Goal: Register for event/course: Sign up to attend an event or enroll in a course

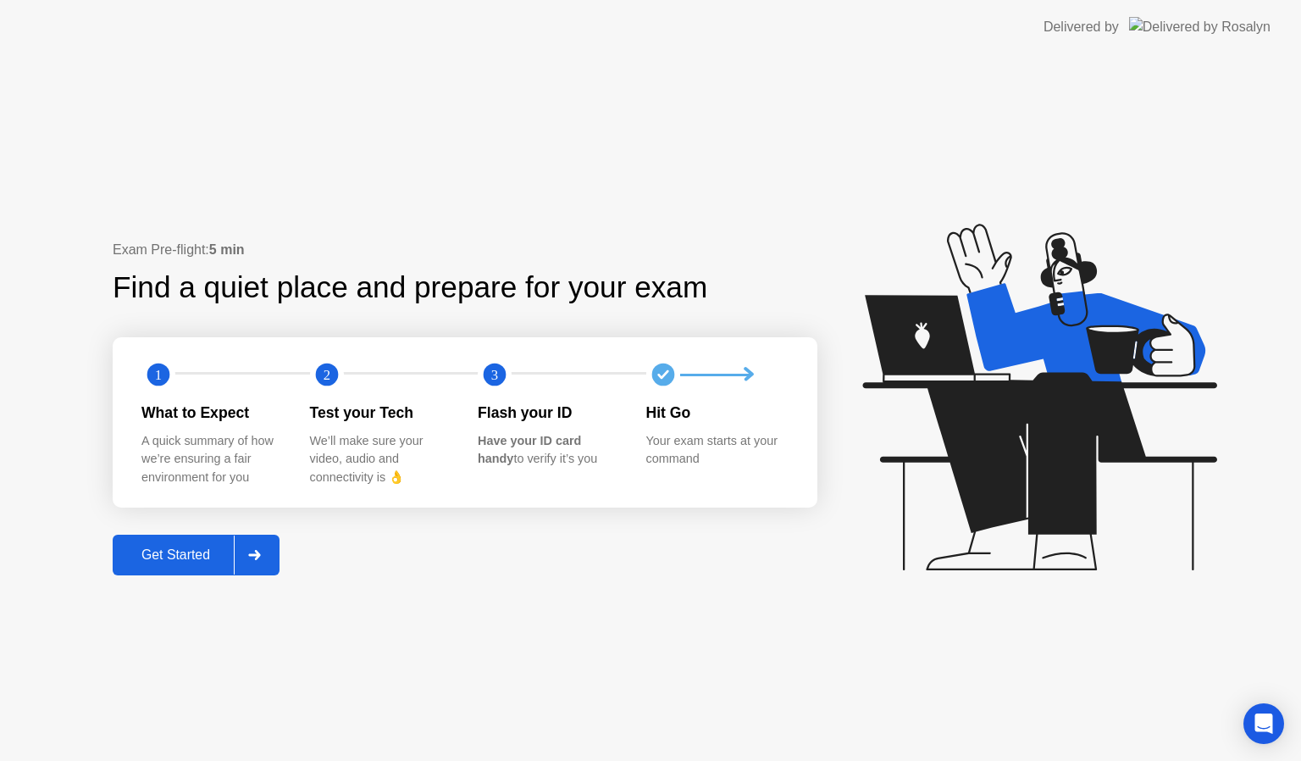
click at [176, 553] on div "Get Started" at bounding box center [176, 554] width 116 height 15
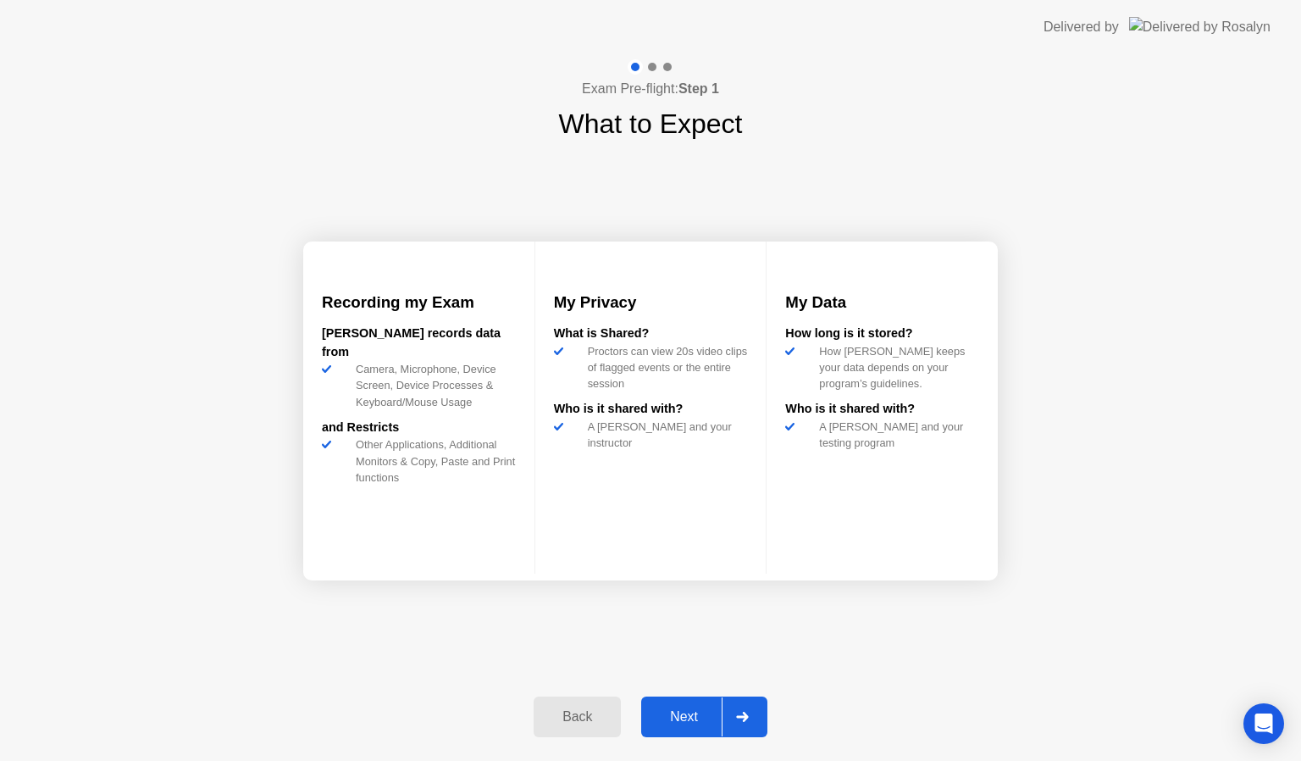
click at [664, 713] on div "Next" at bounding box center [683, 716] width 75 height 15
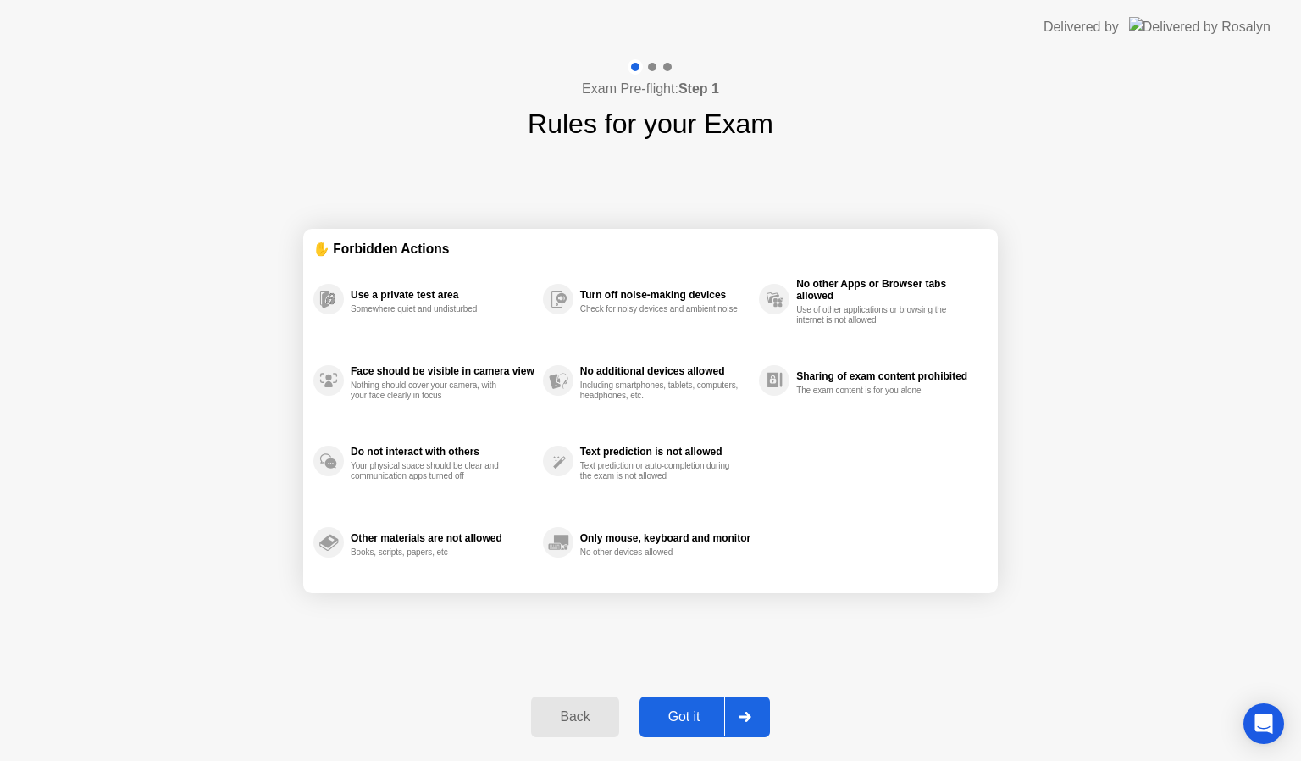
click at [681, 721] on div "Got it" at bounding box center [685, 716] width 80 height 15
select select "**********"
select select "*******"
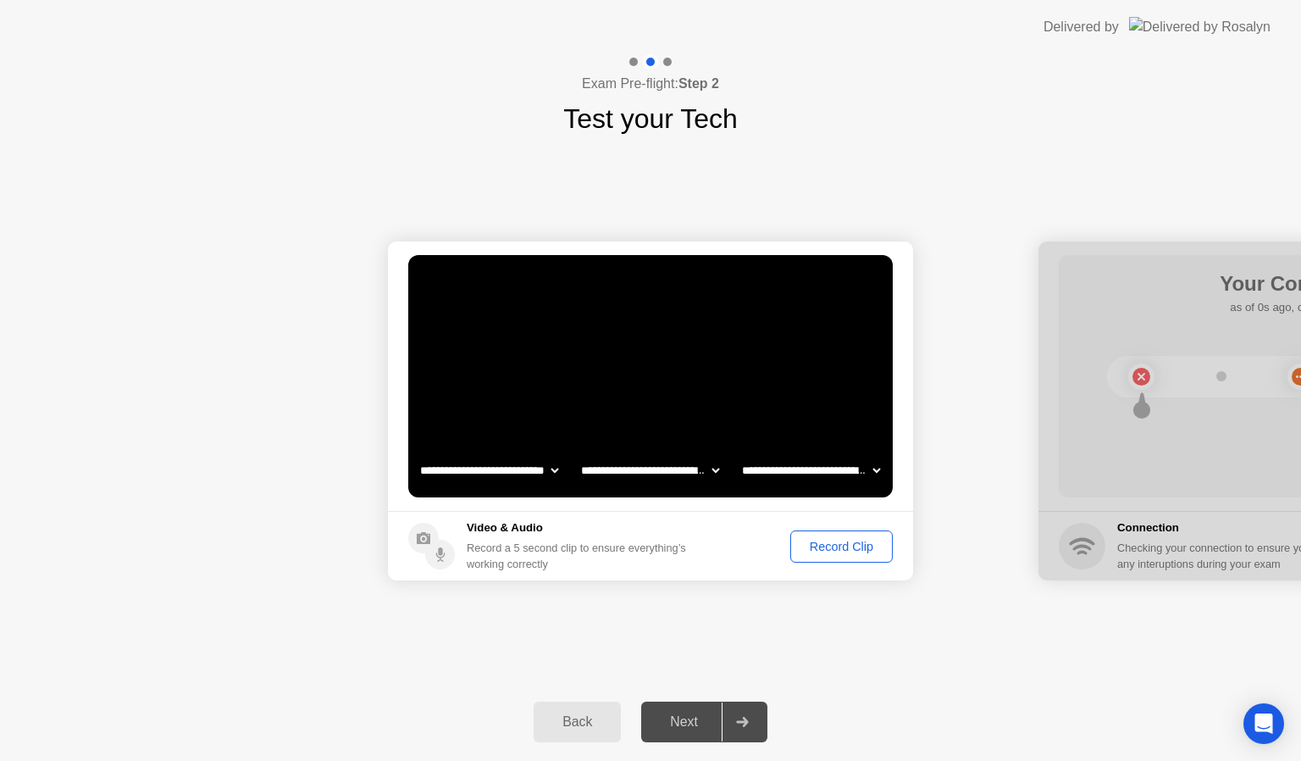
click at [830, 539] on div "Record Clip" at bounding box center [841, 546] width 91 height 14
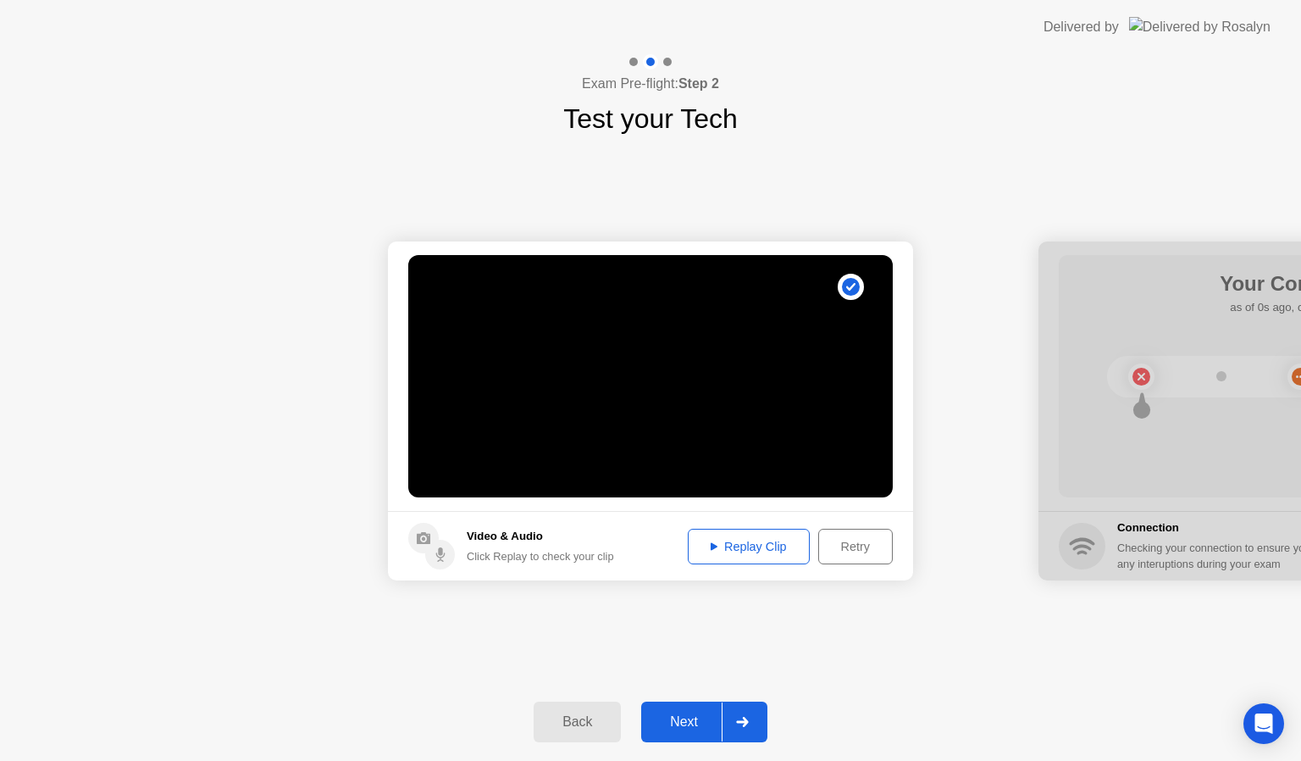
click at [693, 728] on div "Next" at bounding box center [683, 721] width 75 height 15
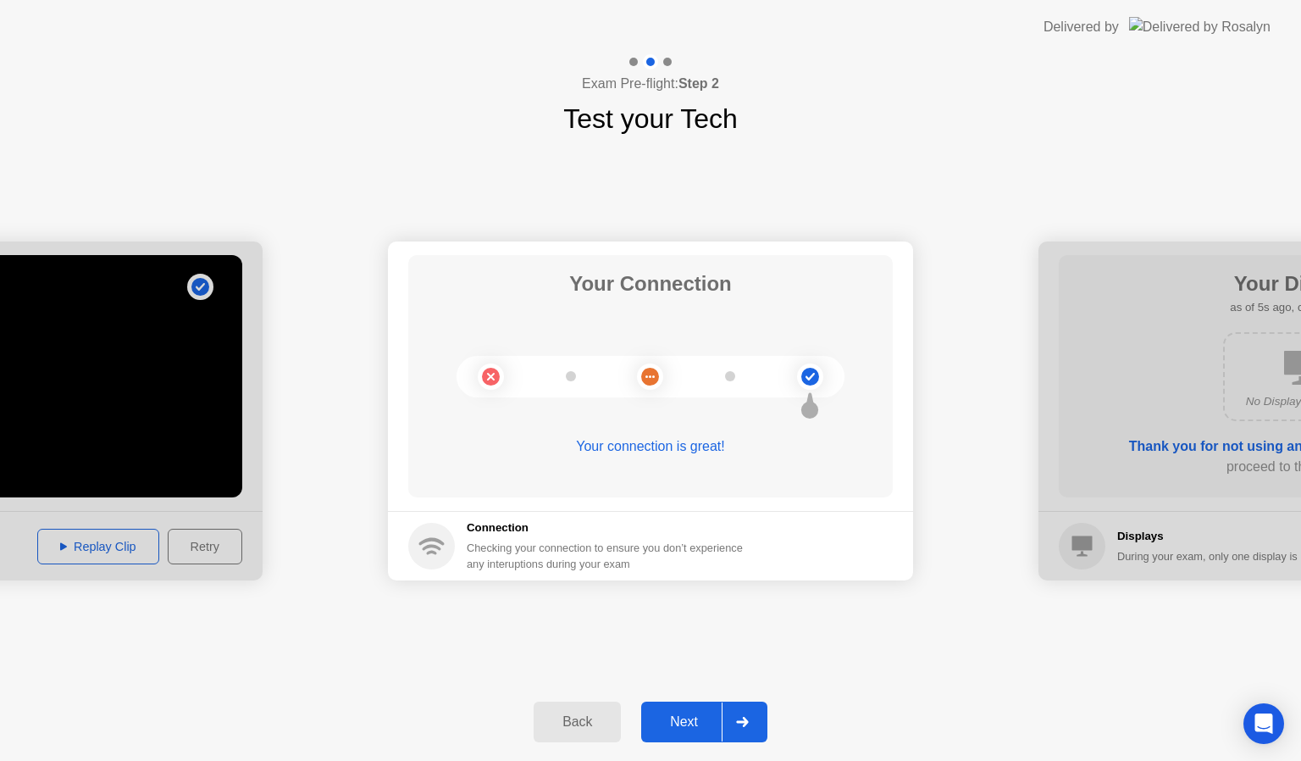
click at [664, 720] on div "Next" at bounding box center [683, 721] width 75 height 15
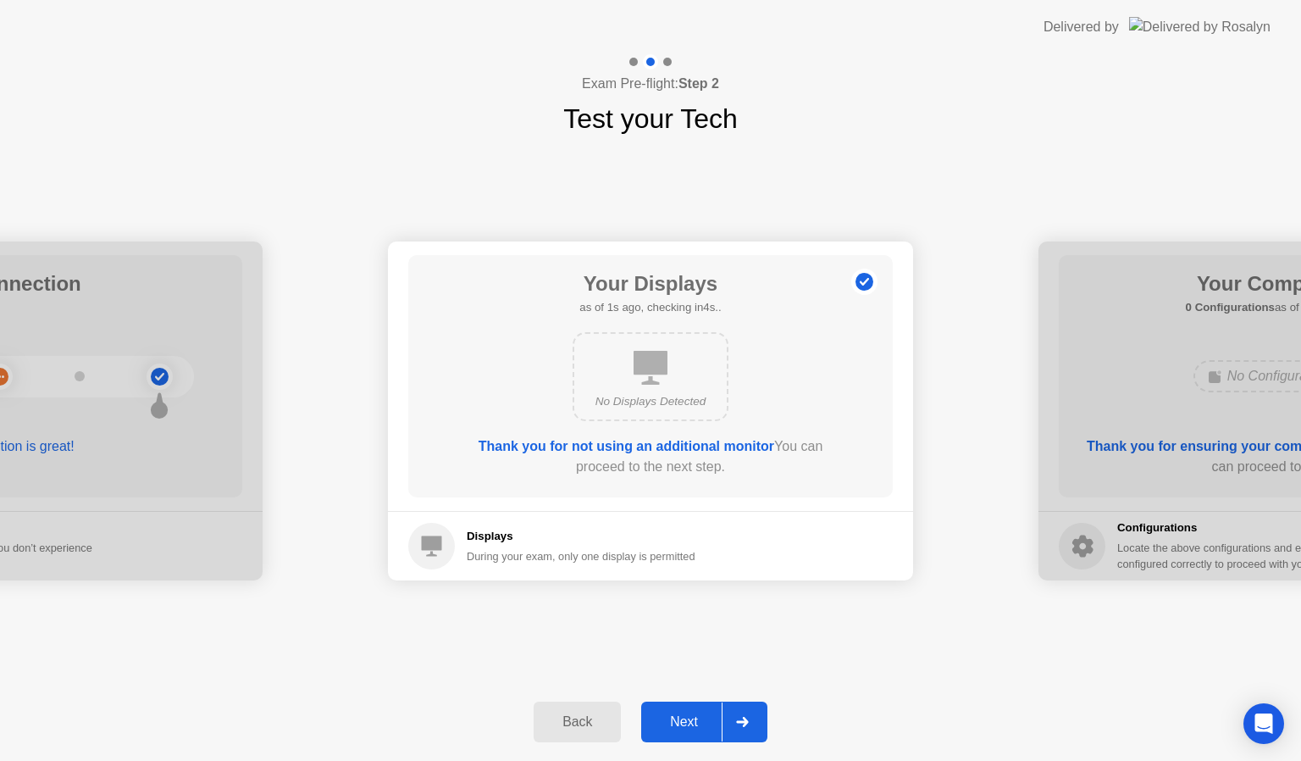
click at [664, 720] on div "Next" at bounding box center [683, 721] width 75 height 15
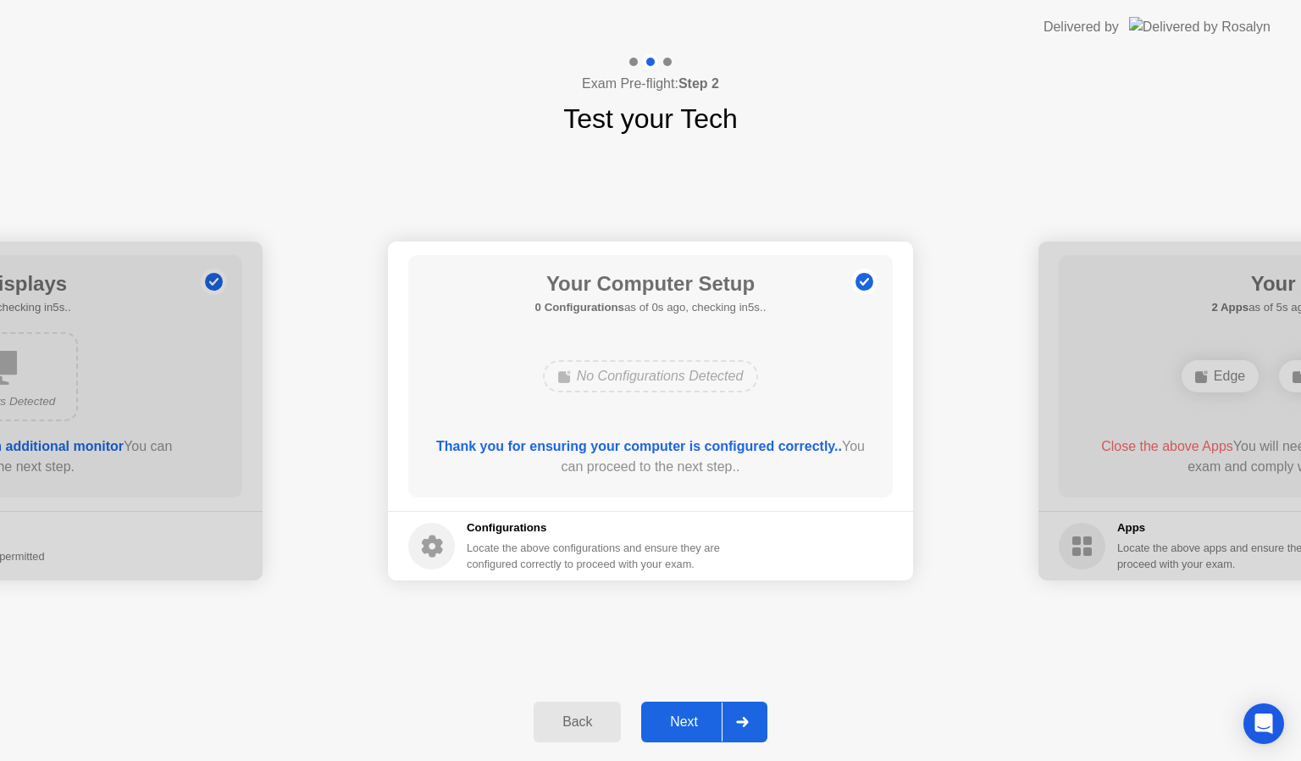
click at [664, 720] on div "Next" at bounding box center [683, 721] width 75 height 15
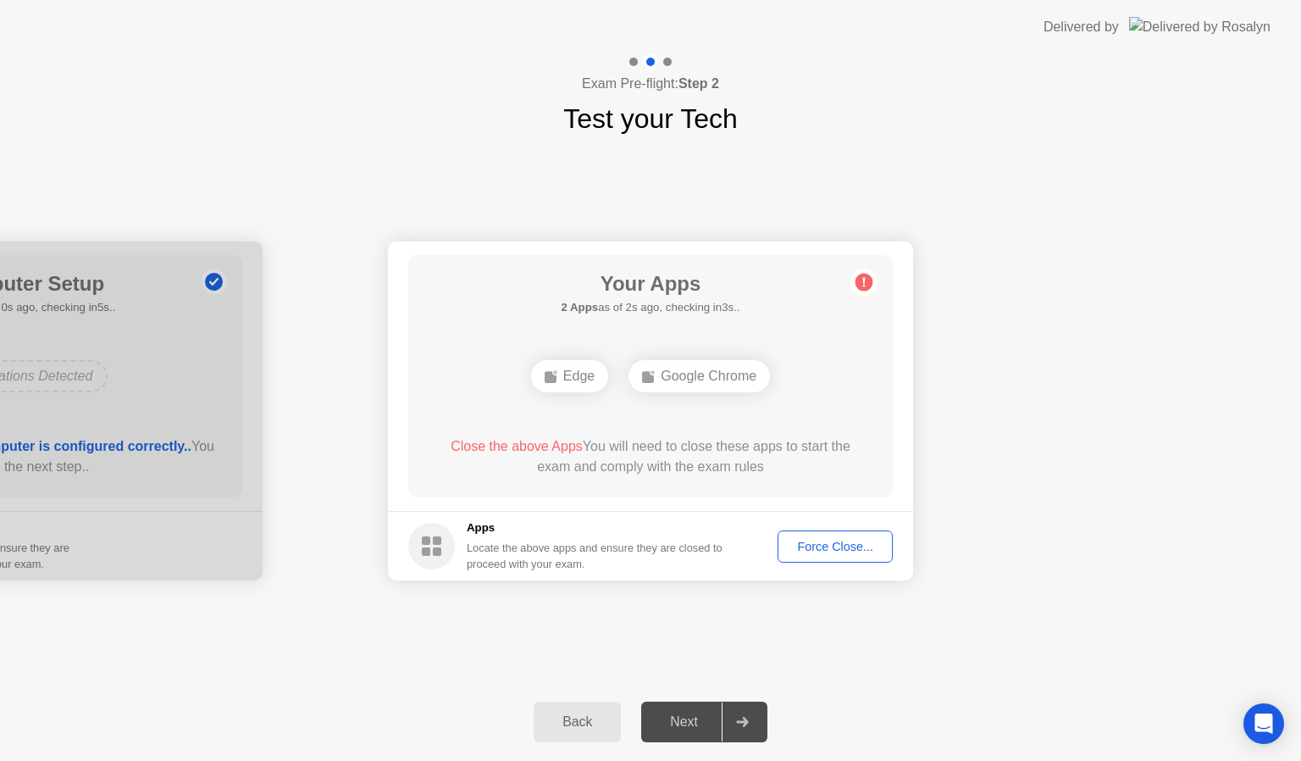
click at [855, 552] on div "Force Close..." at bounding box center [834, 546] width 103 height 14
click at [855, 760] on div at bounding box center [650, 761] width 1301 height 0
click at [840, 556] on button "Force Close..." at bounding box center [834, 546] width 115 height 32
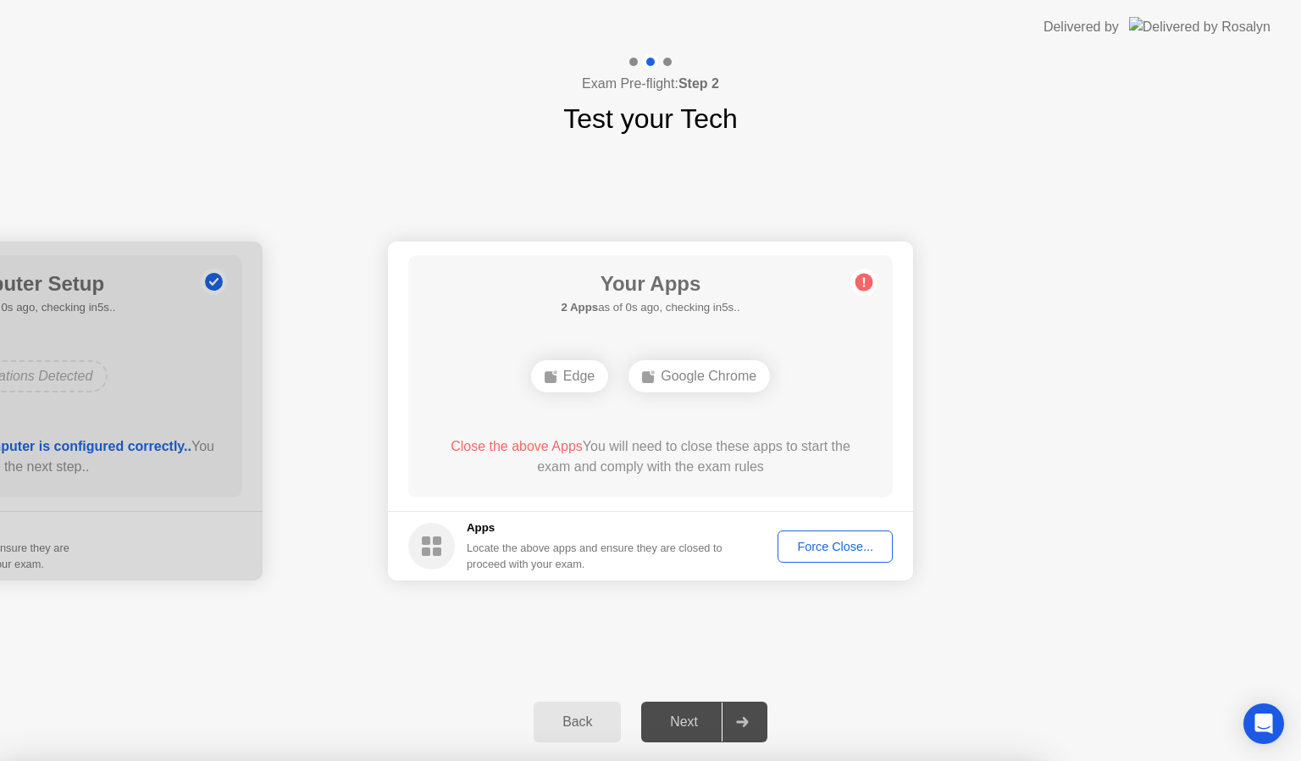
click at [827, 545] on div "Force Close..." at bounding box center [834, 546] width 103 height 14
click at [806, 549] on div "Force Close..." at bounding box center [834, 546] width 103 height 14
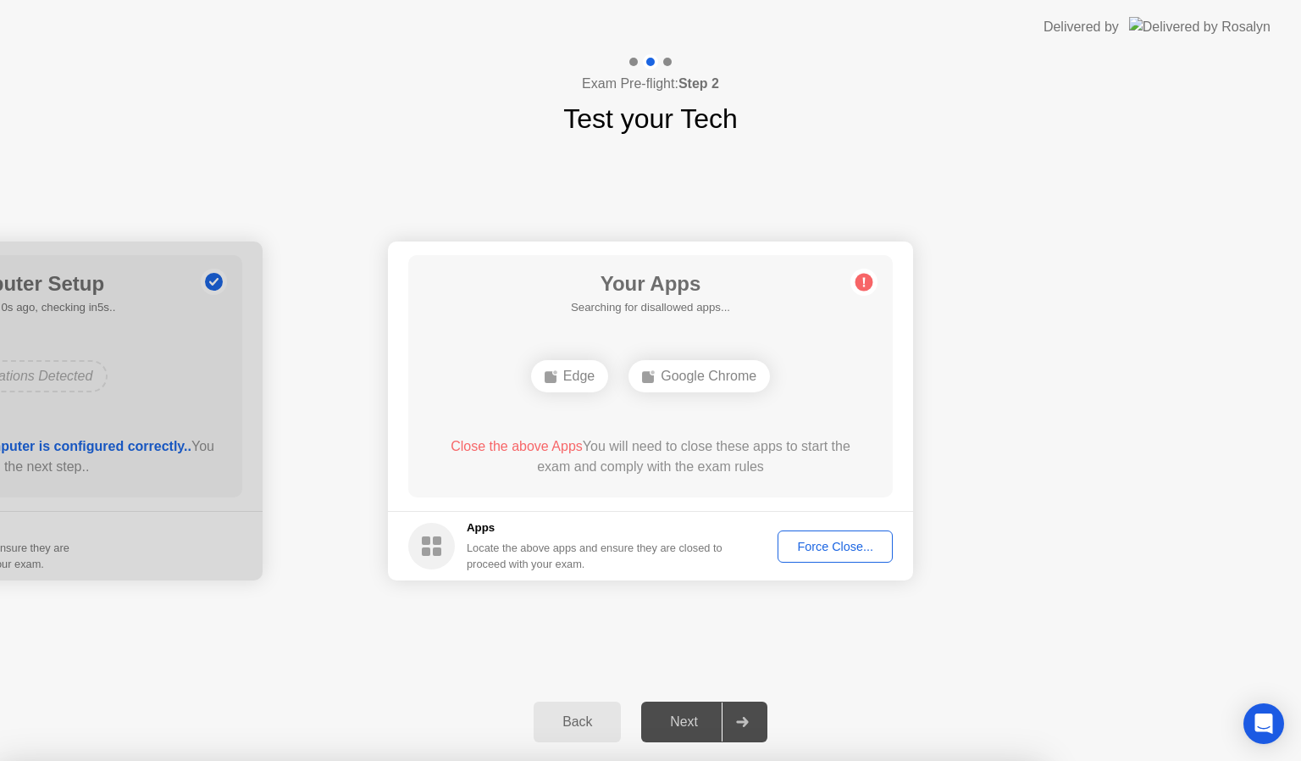
click at [844, 760] on div at bounding box center [650, 761] width 1301 height 0
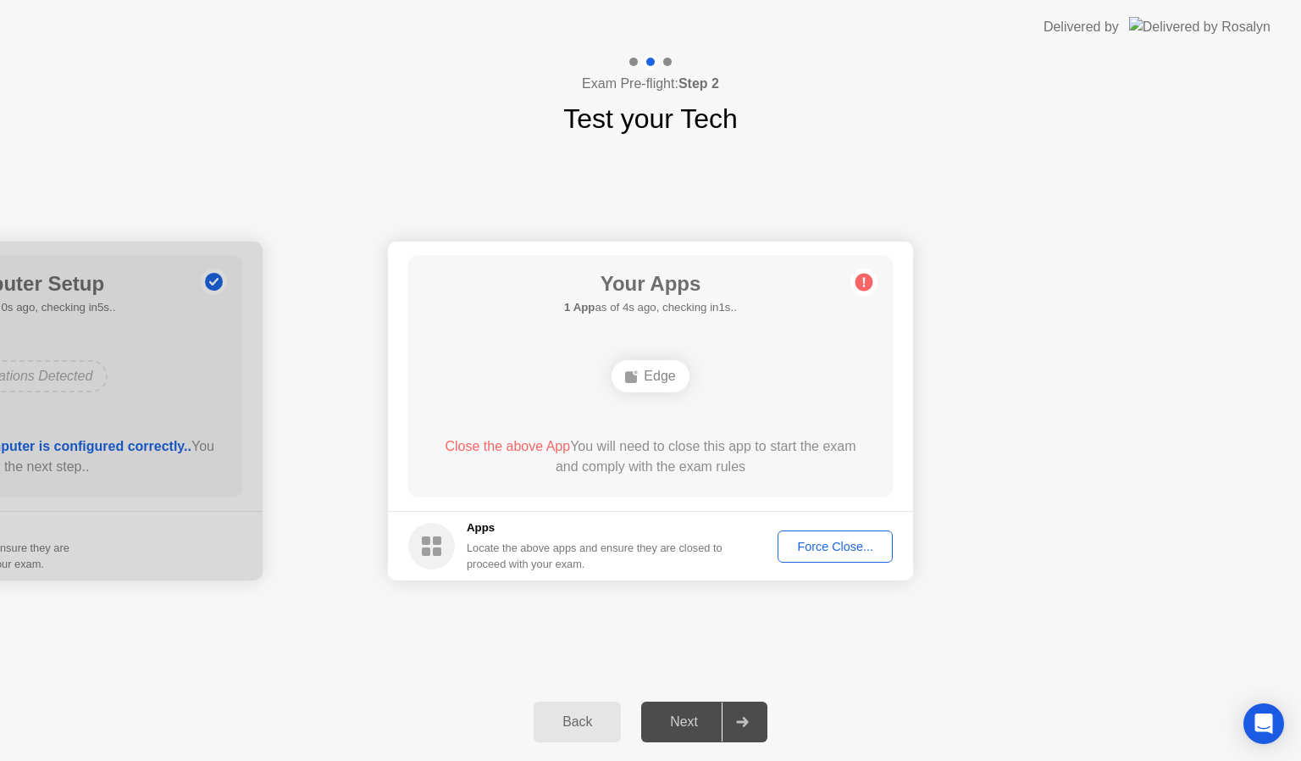
click at [822, 551] on div "Force Close..." at bounding box center [834, 546] width 103 height 14
click at [822, 539] on div "Force Close..." at bounding box center [834, 546] width 103 height 14
click at [844, 553] on div "Force Close..." at bounding box center [834, 546] width 103 height 14
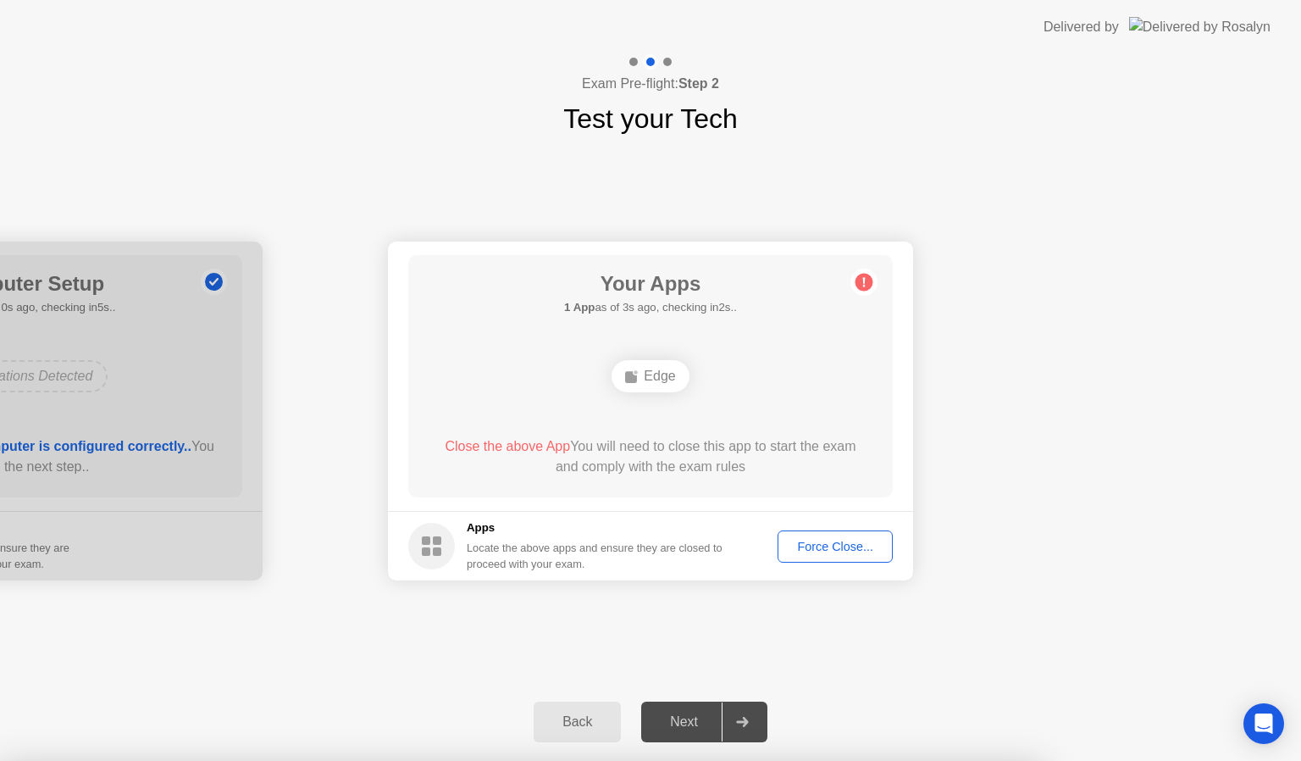
click at [846, 550] on body "**********" at bounding box center [650, 380] width 1301 height 761
click at [870, 541] on div "Force Close..." at bounding box center [834, 546] width 103 height 14
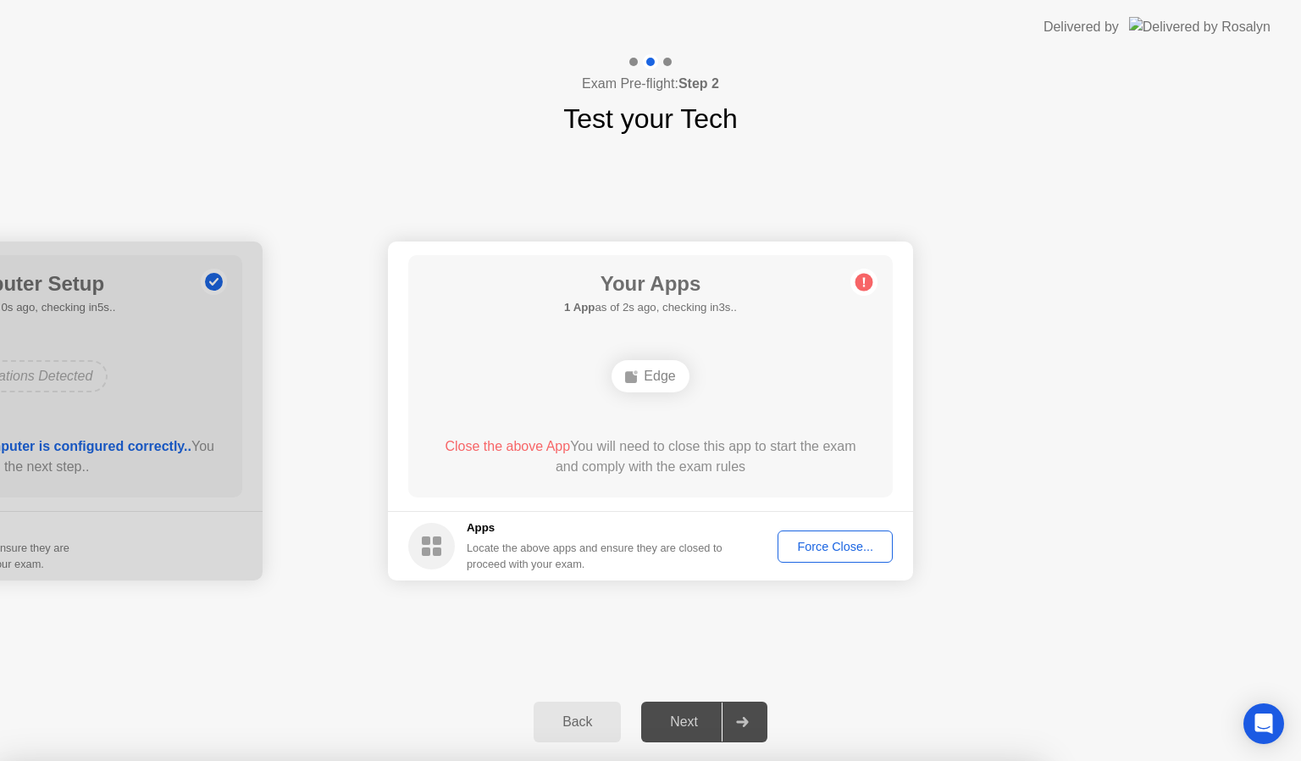
click at [852, 545] on div "Force Close..." at bounding box center [834, 546] width 103 height 14
click at [839, 550] on div "Force Close..." at bounding box center [834, 546] width 103 height 14
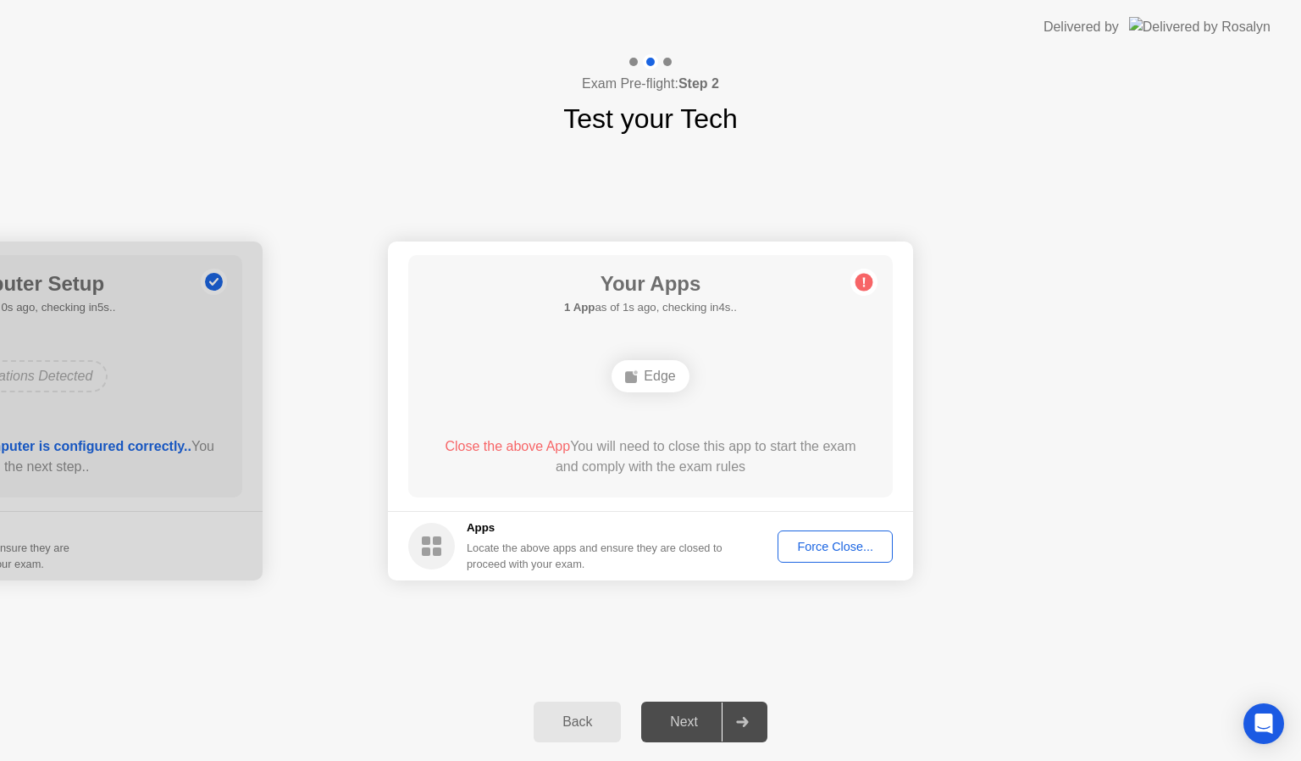
click at [850, 549] on div "Force Close..." at bounding box center [834, 546] width 103 height 14
click at [864, 556] on button "Force Close..." at bounding box center [834, 546] width 115 height 32
click at [827, 542] on div "Force Close..." at bounding box center [834, 546] width 103 height 14
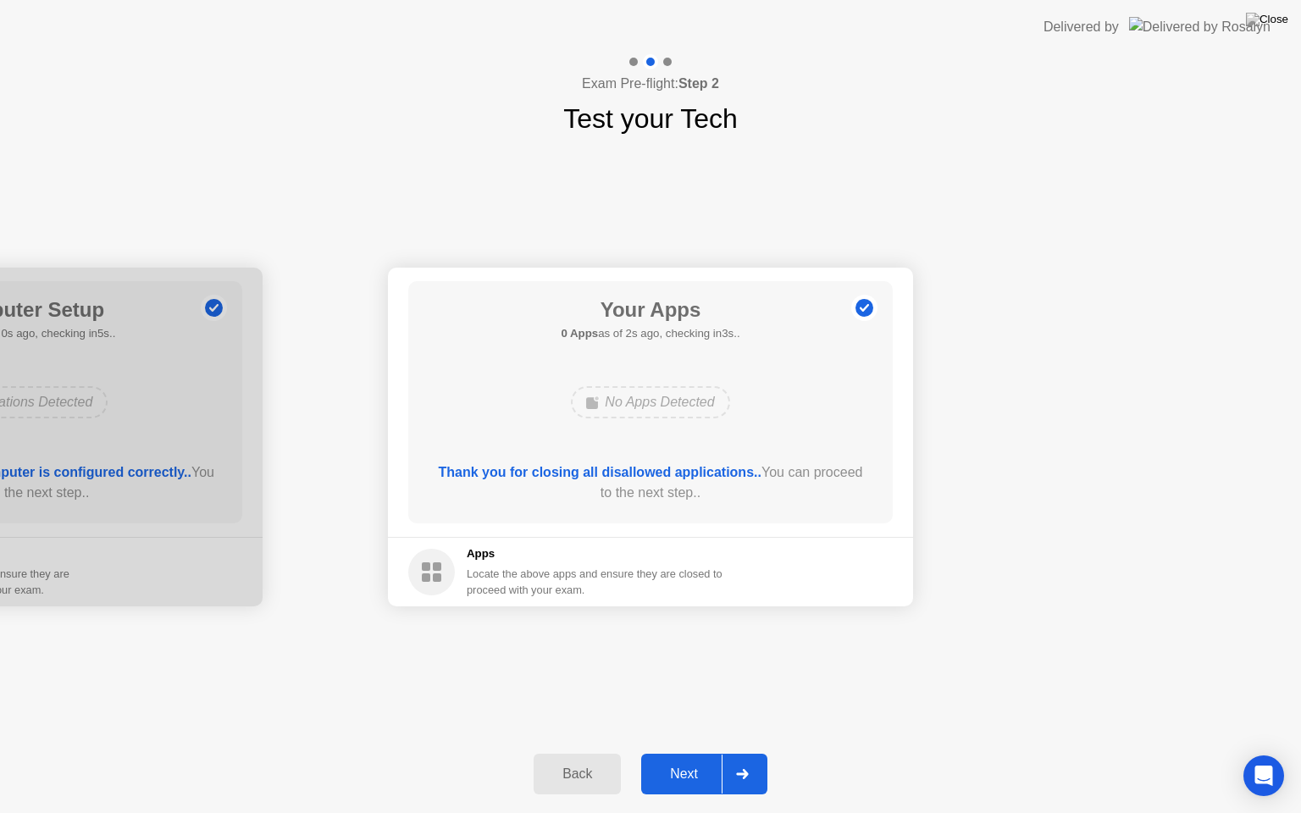
click at [697, 760] on button "Next" at bounding box center [704, 774] width 126 height 41
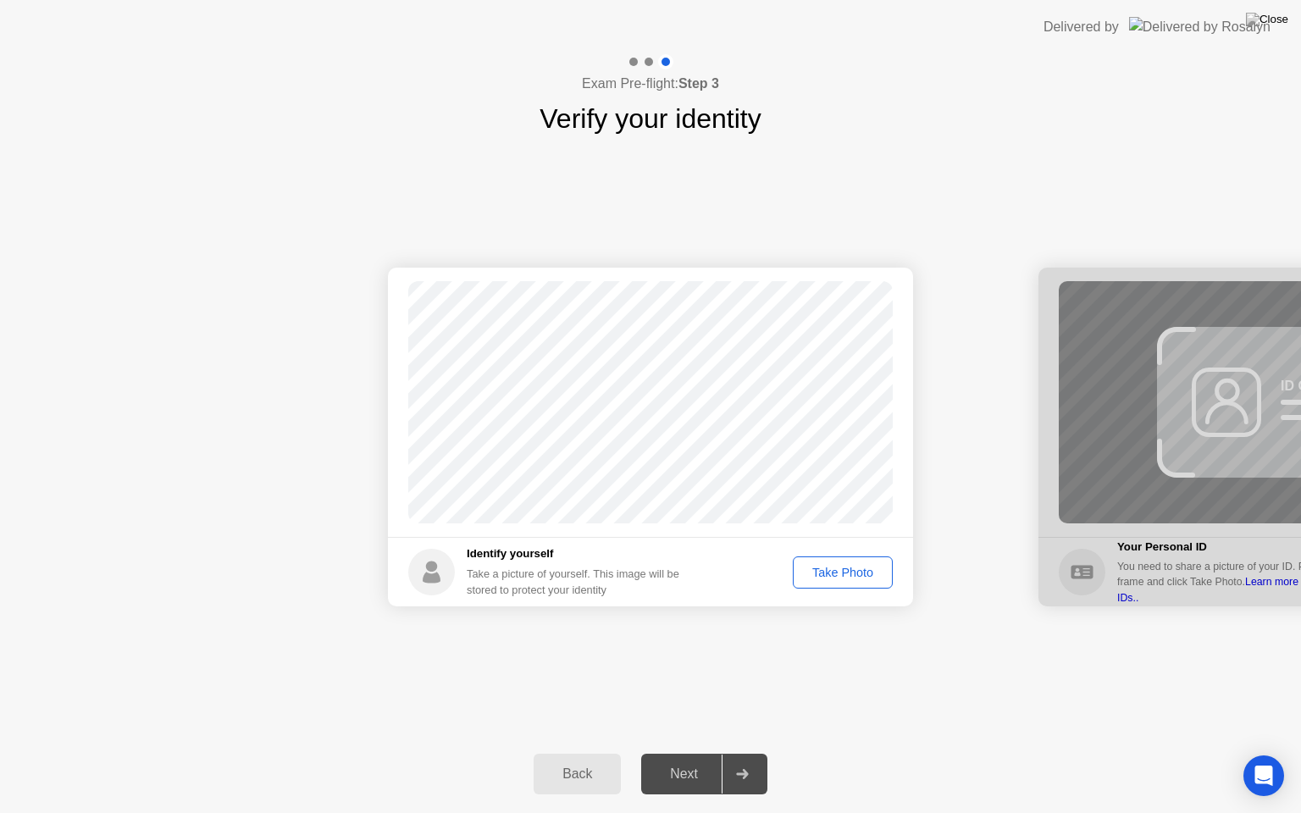
click at [684, 760] on div "Next" at bounding box center [683, 773] width 75 height 15
click at [817, 578] on div "Take Photo" at bounding box center [843, 573] width 88 height 14
click at [688, 760] on div "Next" at bounding box center [683, 773] width 75 height 15
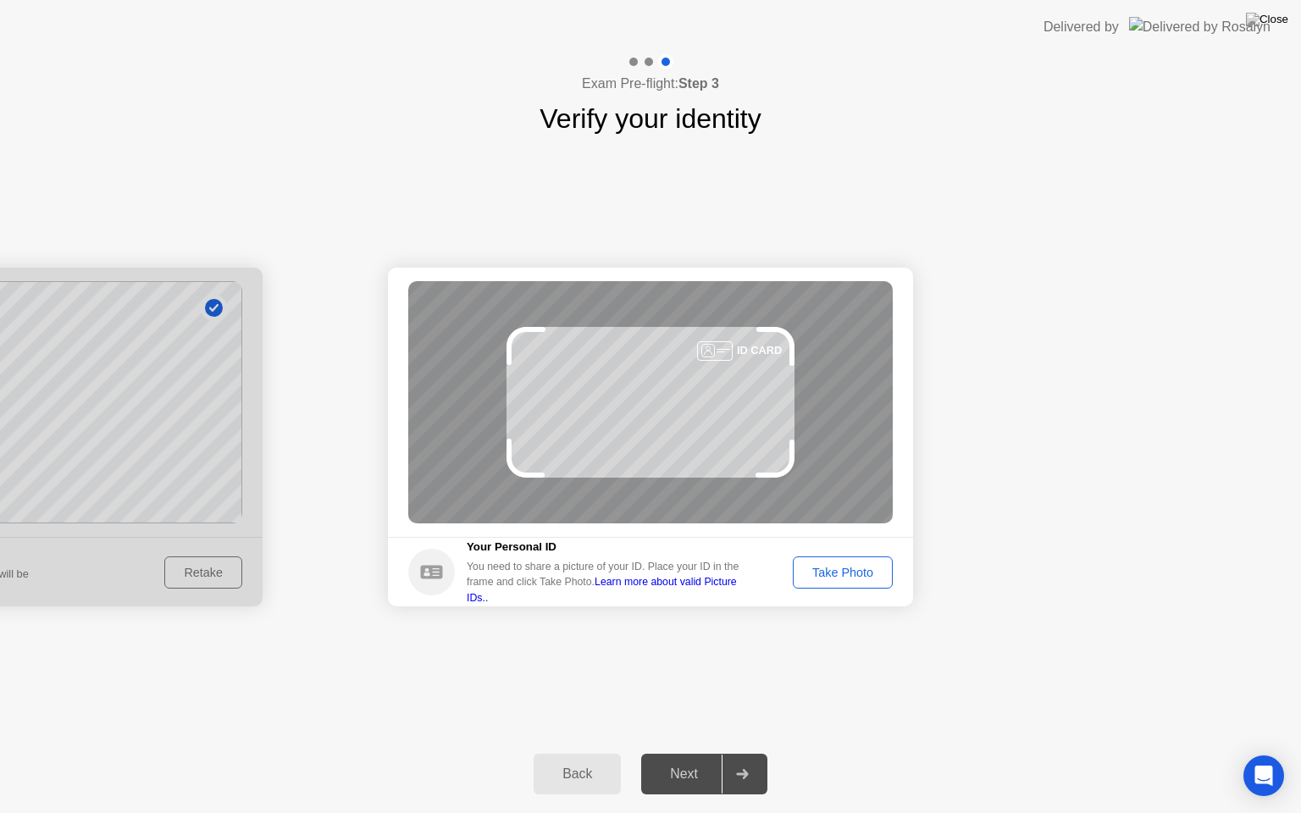
click at [850, 570] on div "Take Photo" at bounding box center [843, 573] width 88 height 14
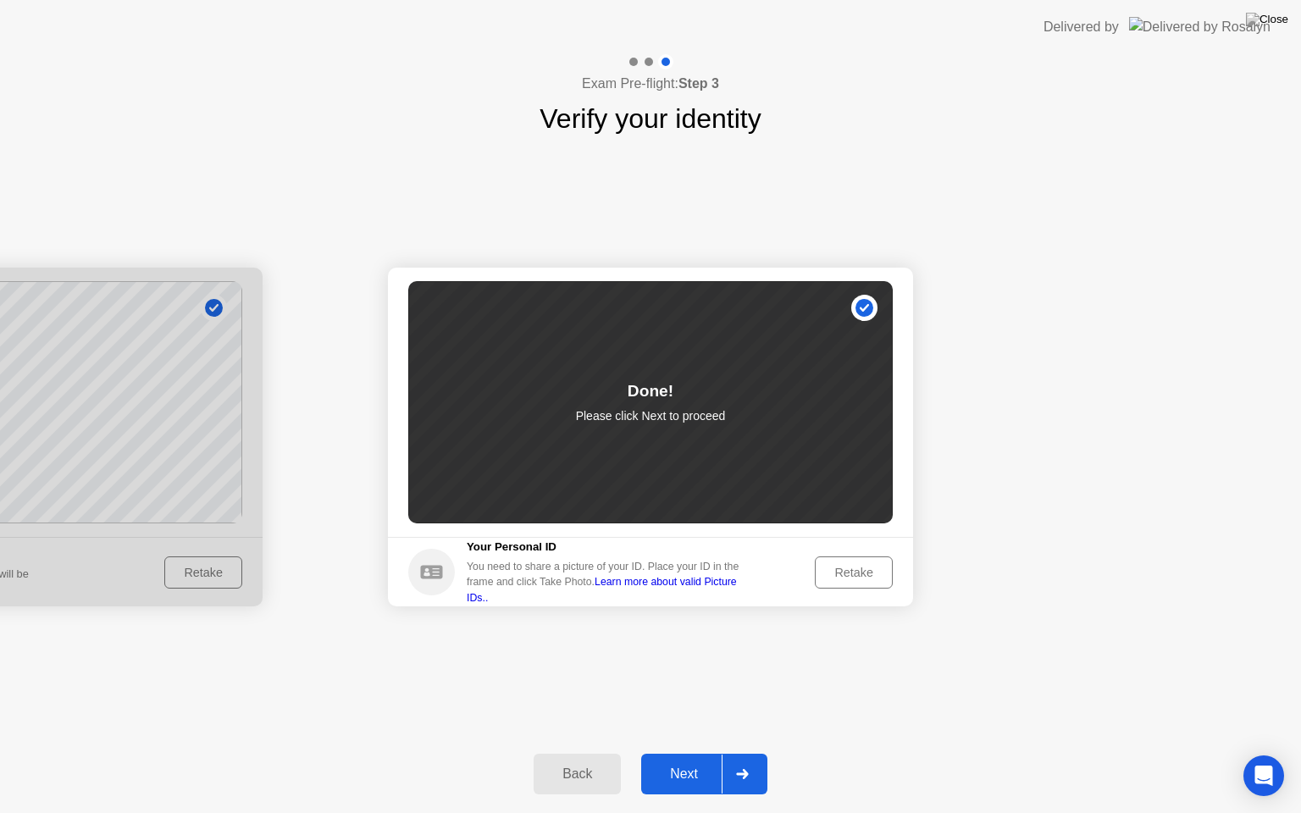
click at [700, 760] on div "Next" at bounding box center [683, 773] width 75 height 15
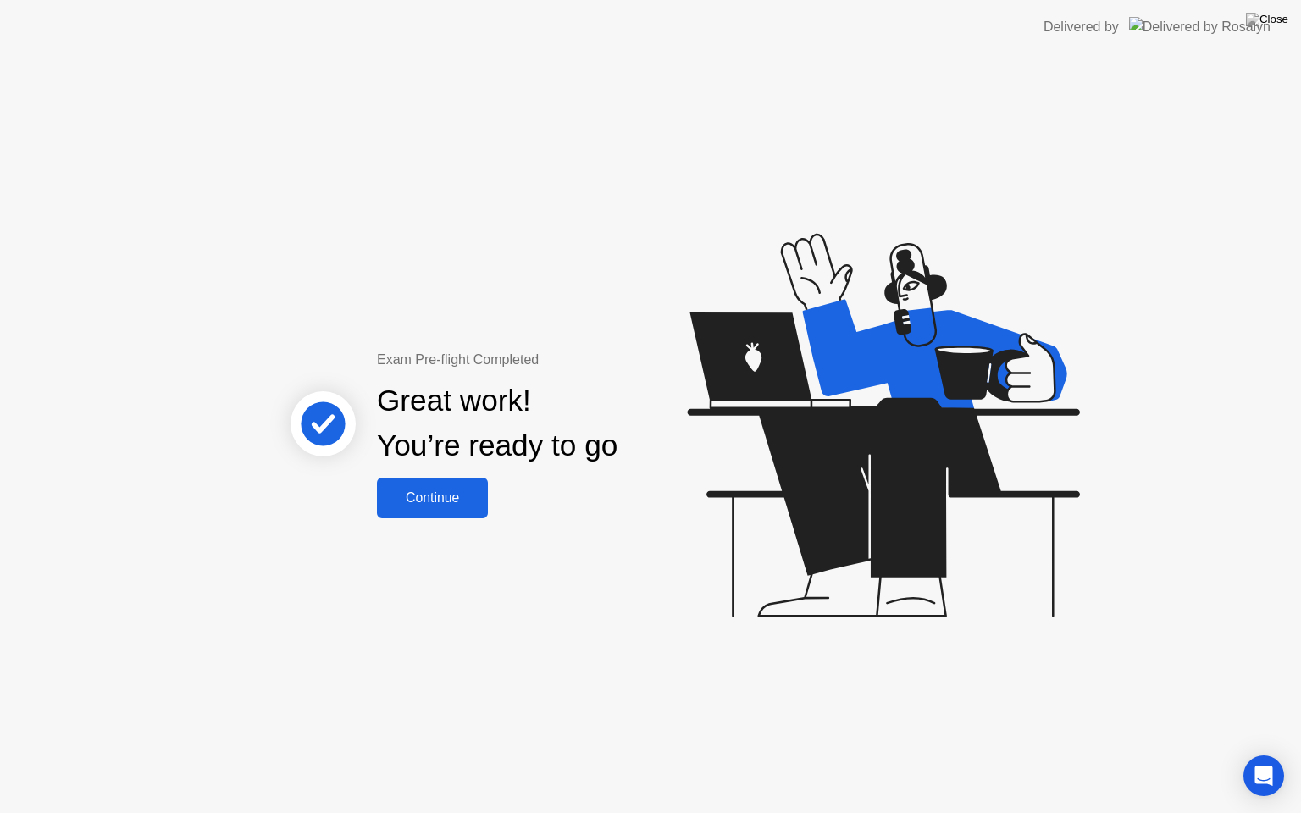
click at [416, 509] on button "Continue" at bounding box center [432, 498] width 111 height 41
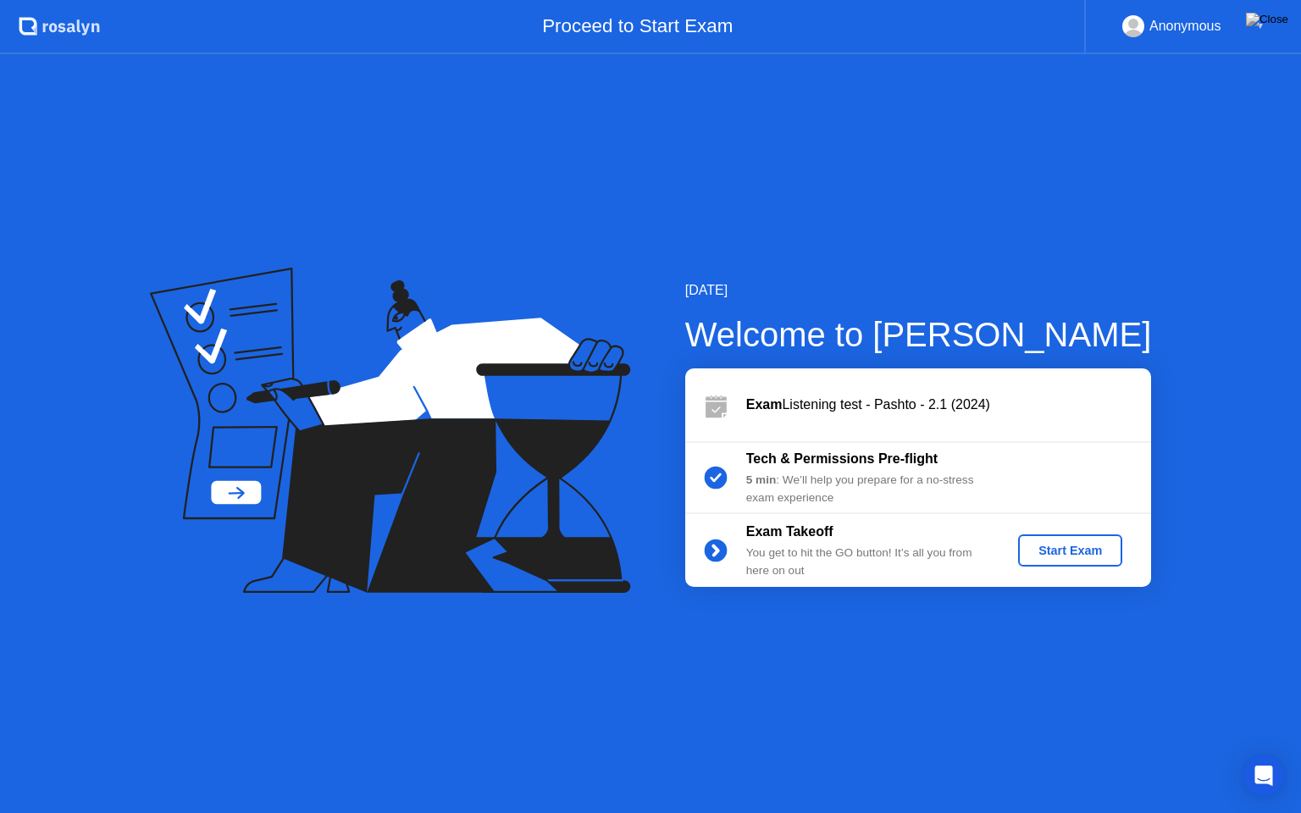
click at [1060, 545] on div "Start Exam" at bounding box center [1070, 551] width 91 height 14
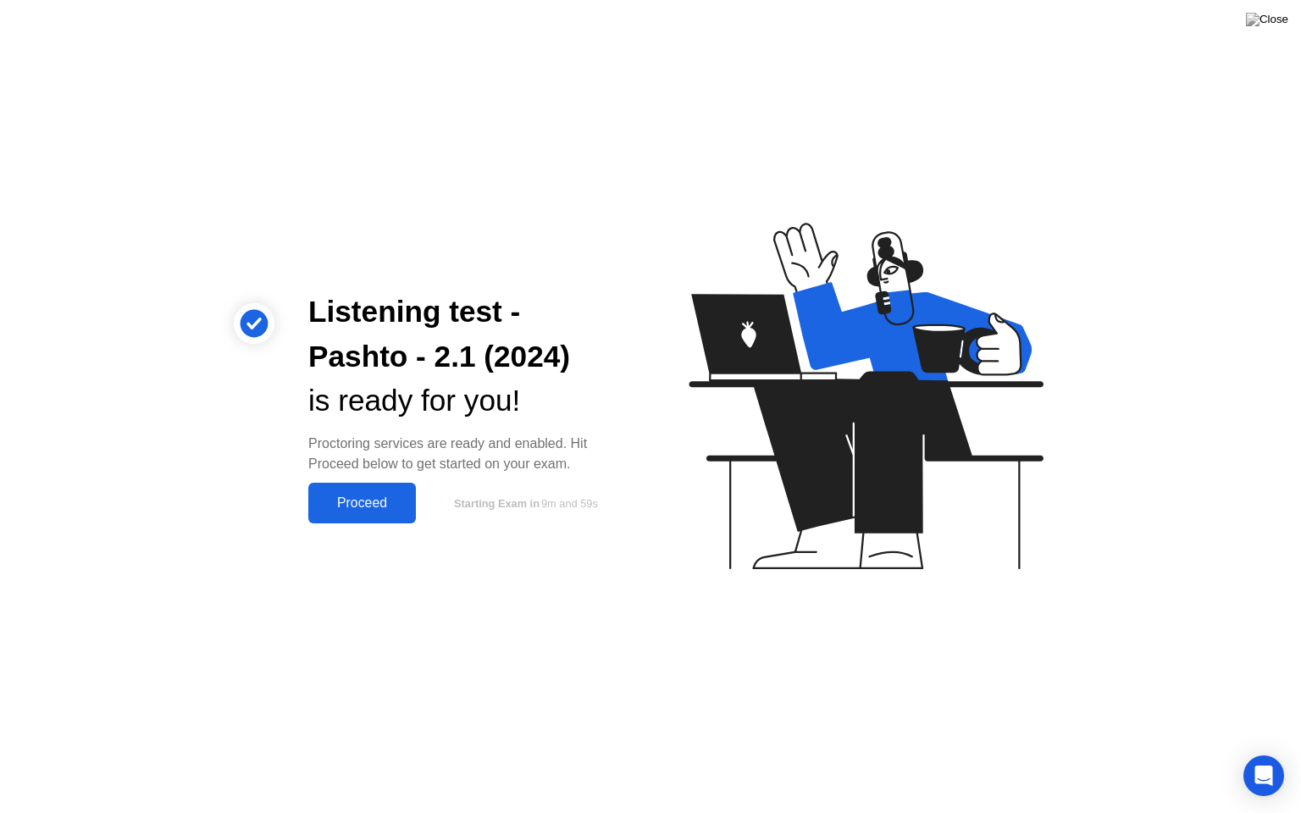
click at [403, 502] on div "Proceed" at bounding box center [361, 502] width 97 height 15
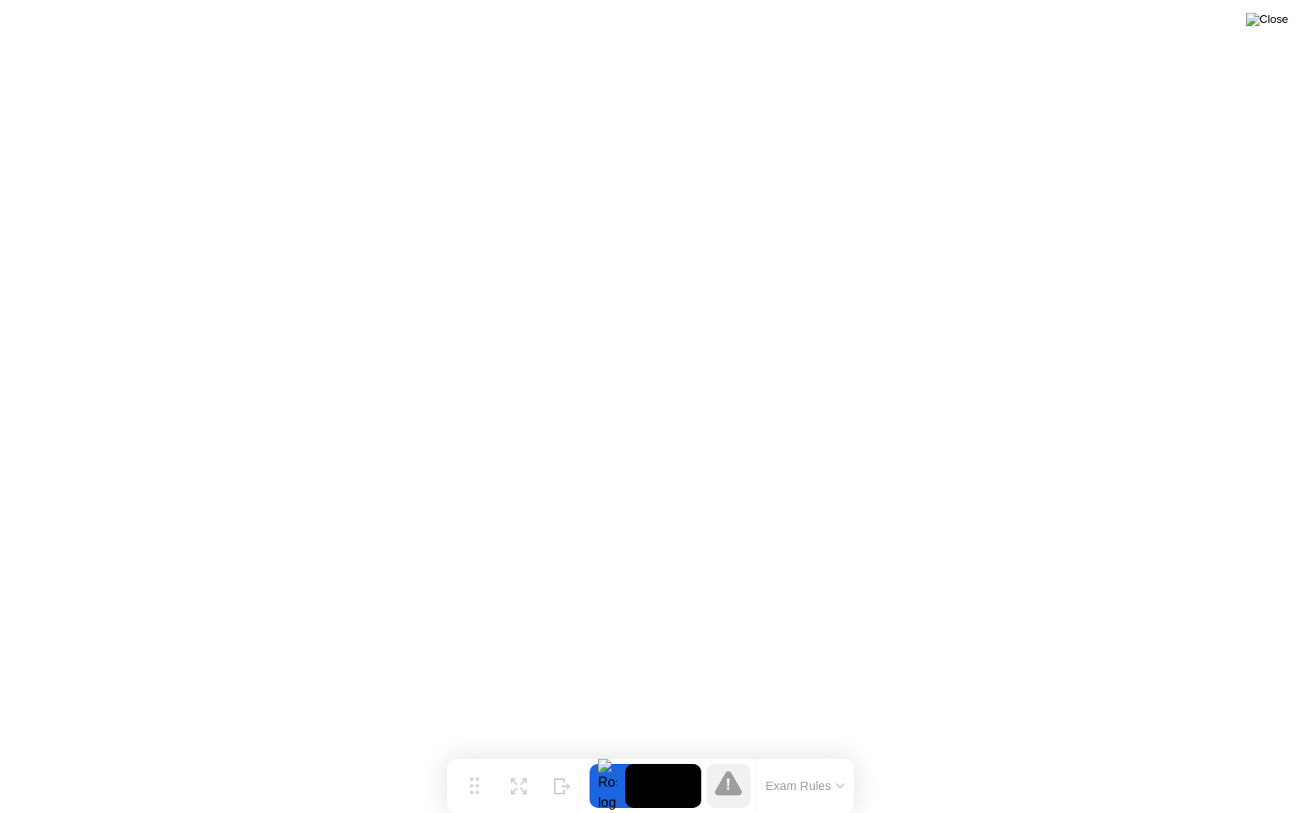
click at [1281, 21] on img at bounding box center [1267, 20] width 42 height 14
